Goal: Find specific page/section: Find specific page/section

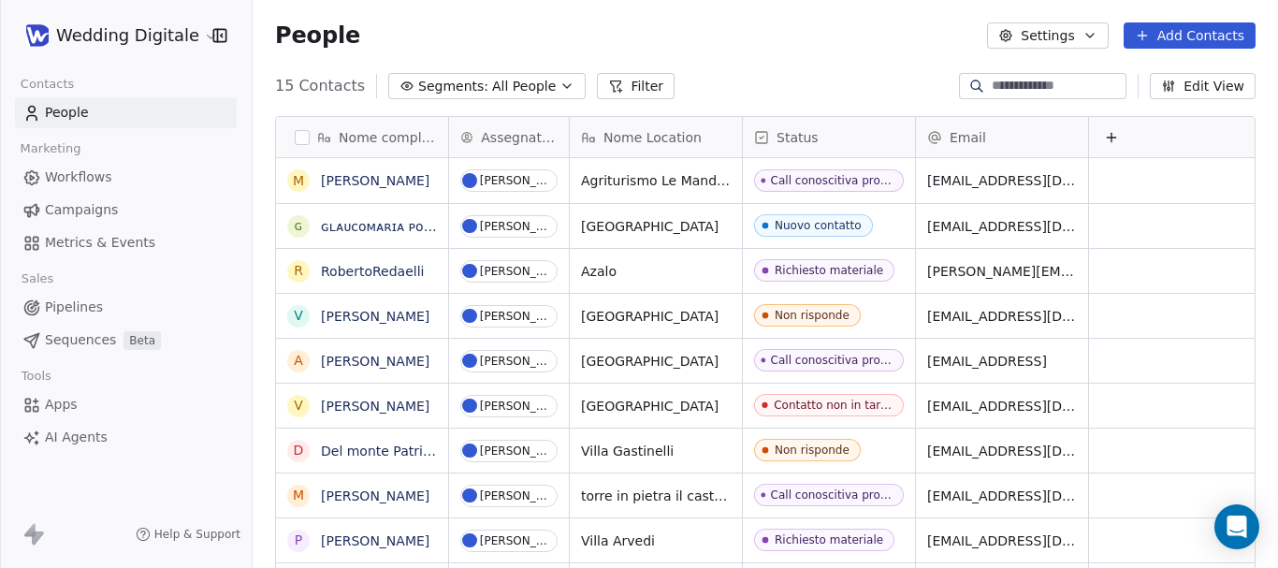
scroll to position [486, 1012]
